Goal: Information Seeking & Learning: Learn about a topic

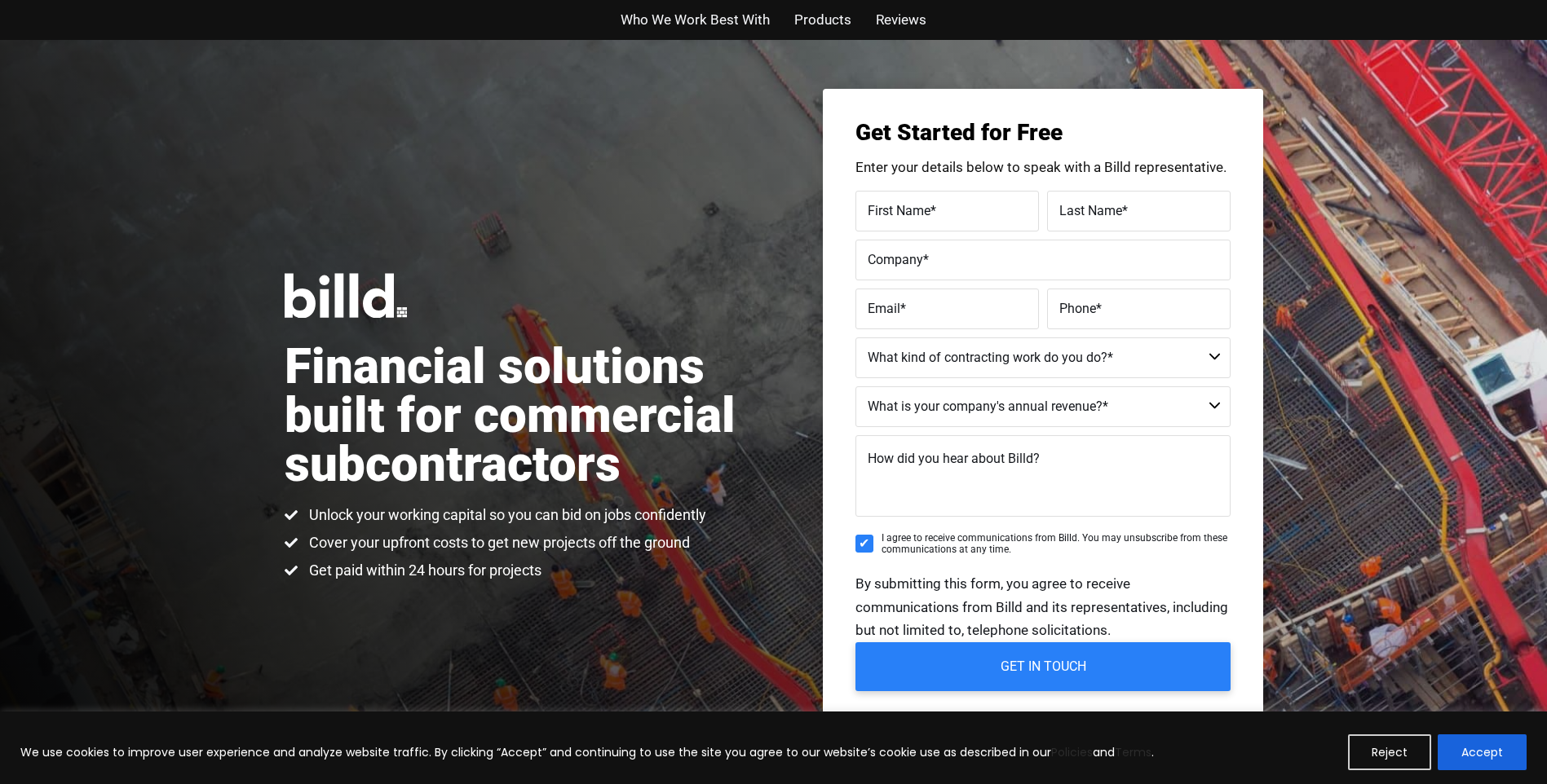
click at [825, 21] on span "Products" at bounding box center [823, 20] width 57 height 24
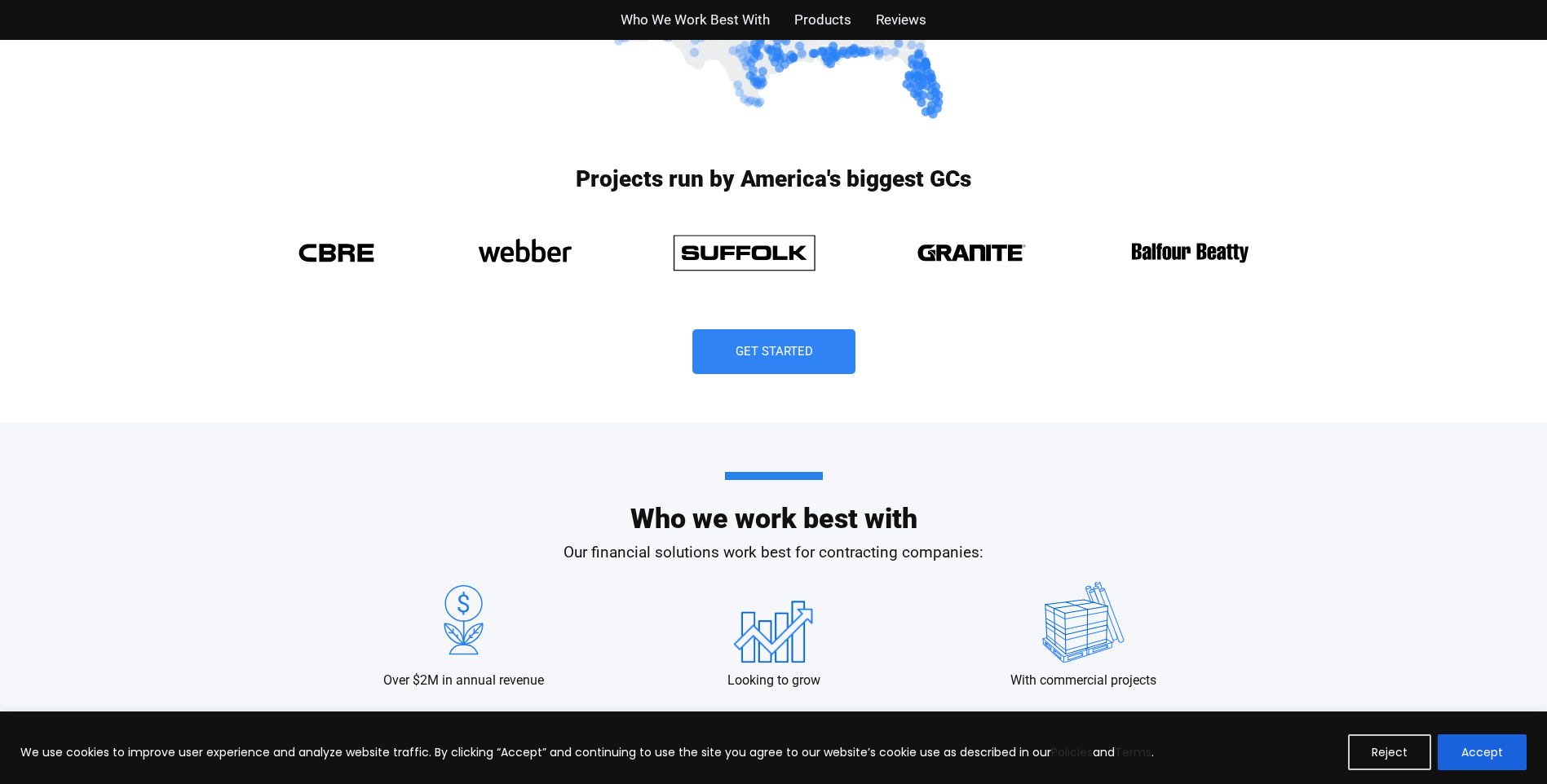
scroll to position [1221, 0]
